Goal: Transaction & Acquisition: Purchase product/service

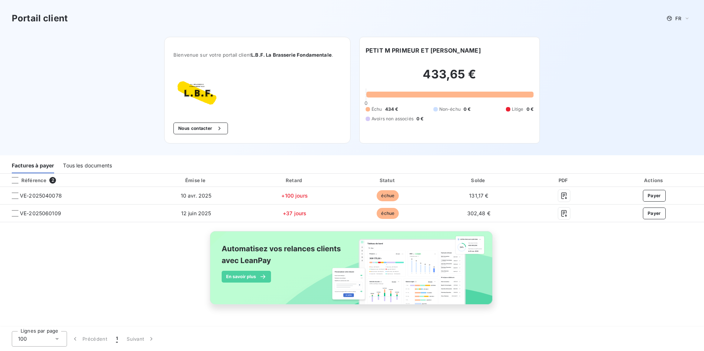
click at [136, 254] on div "Référence 2 Émise le Retard Statut Solde PDF Actions VE-2025040078 [DATE] +100 …" at bounding box center [352, 248] width 704 height 148
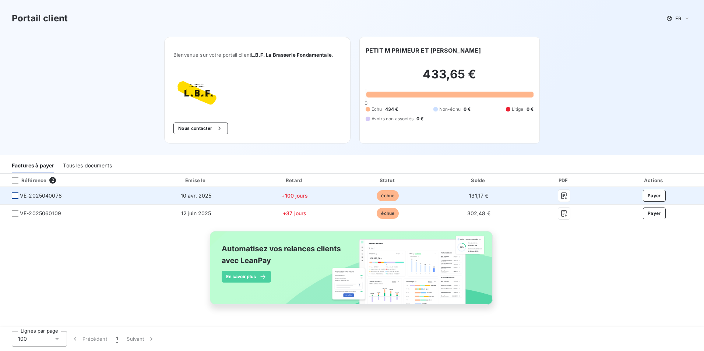
click at [15, 196] on div at bounding box center [15, 196] width 7 height 7
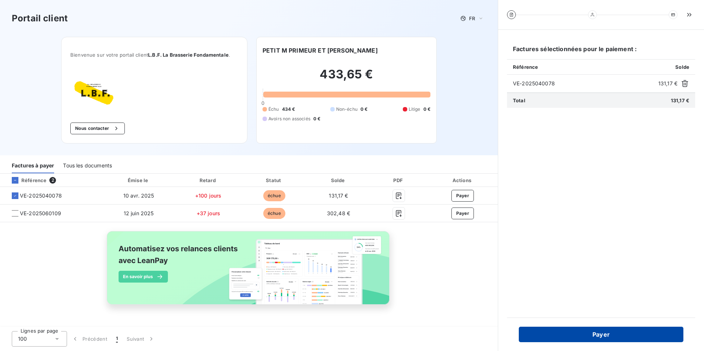
click at [349, 332] on button "Payer" at bounding box center [601, 334] width 165 height 15
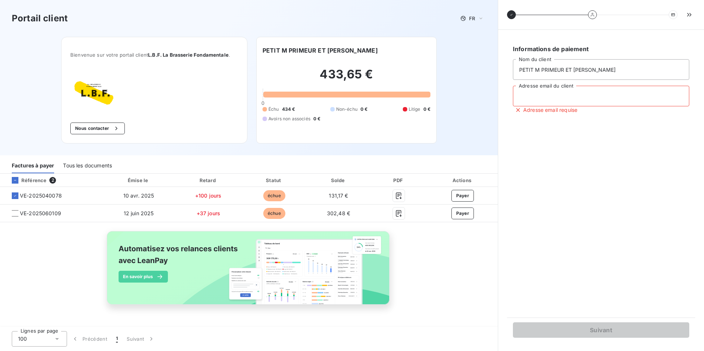
click at [349, 94] on input "Adresse email du client" at bounding box center [601, 96] width 176 height 21
click at [349, 189] on div "Informations de paiement PETIT M PRIMEUR ET EPICIER Nom du client [EMAIL_ADDRES…" at bounding box center [601, 174] width 188 height 270
click at [349, 96] on input "[EMAIL_ADDRESS][DOMAIN_NAME]" at bounding box center [601, 96] width 176 height 21
drag, startPoint x: 599, startPoint y: 97, endPoint x: 487, endPoint y: 101, distance: 112.4
click at [349, 101] on div "Portail client FR Bienvenue sur votre portail client L.B.F. La Brasserie Fondam…" at bounding box center [352, 175] width 704 height 351
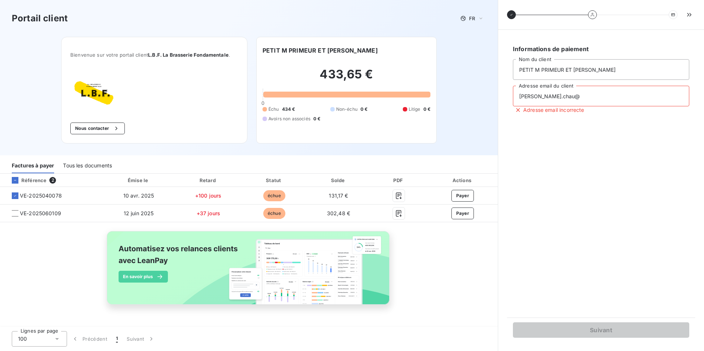
click at [349, 183] on div "Informations de paiement PETIT M PRIMEUR ET EPICIER Nom du client [PERSON_NAME]…" at bounding box center [601, 174] width 188 height 270
click at [349, 102] on input "[PERSON_NAME].chau@" at bounding box center [601, 96] width 176 height 21
click at [349, 99] on input "[PERSON_NAME].chau@" at bounding box center [601, 96] width 176 height 21
type input "[EMAIL_ADDRESS][DOMAIN_NAME]"
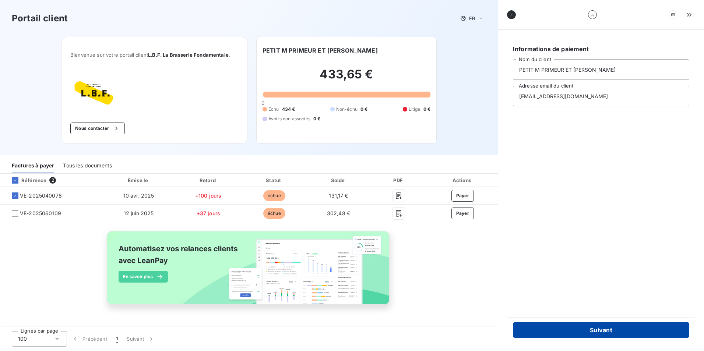
click at [349, 328] on button "Suivant" at bounding box center [601, 330] width 176 height 15
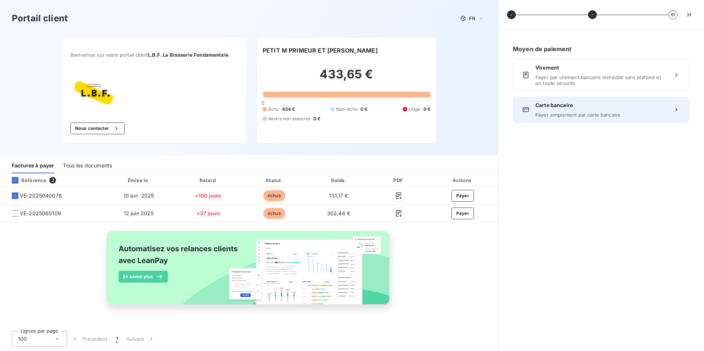
click at [349, 109] on div "Carte bancaire Payer simplement par carte bancaire" at bounding box center [600, 110] width 131 height 16
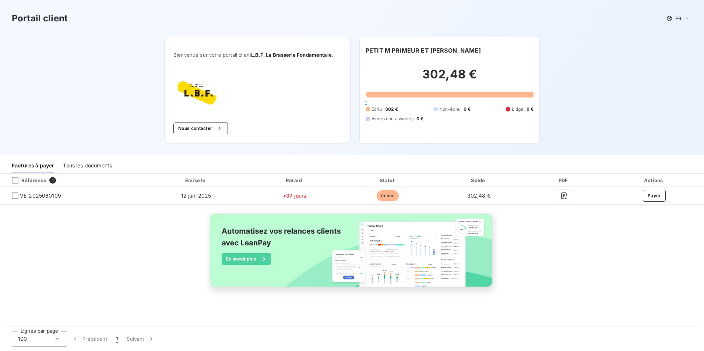
click at [603, 117] on div "Portail client FR Bienvenue sur votre portail client L.B.F. La Brasserie Fondam…" at bounding box center [352, 77] width 704 height 155
